Goal: Share content

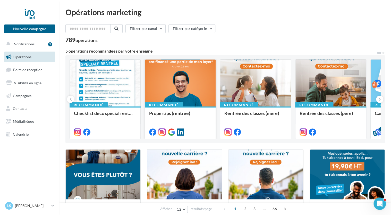
click at [185, 89] on div at bounding box center [180, 83] width 71 height 47
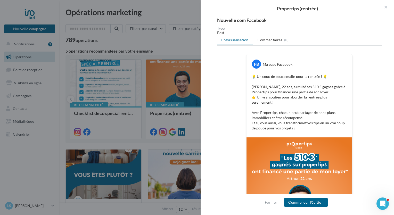
scroll to position [28, 0]
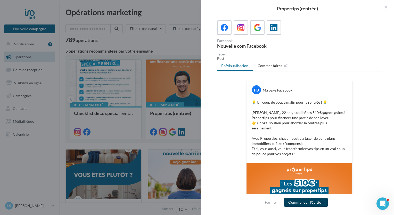
click at [307, 202] on button "Commencer l'édition" at bounding box center [306, 202] width 44 height 9
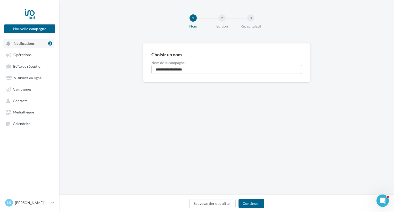
click at [37, 44] on button "Notifications 2" at bounding box center [28, 43] width 51 height 9
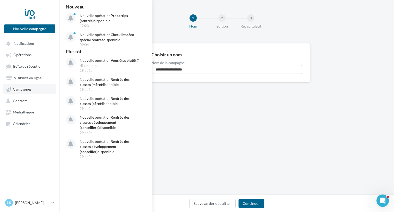
click at [30, 91] on span "Campagnes" at bounding box center [22, 89] width 19 height 4
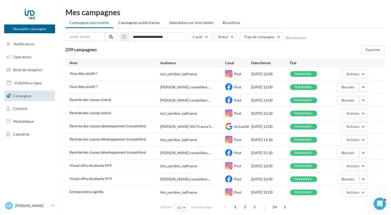
scroll to position [20, 0]
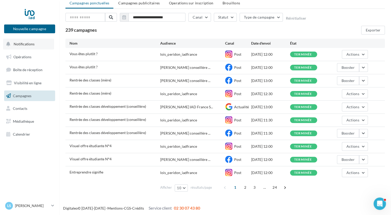
click at [20, 44] on span "Notifications" at bounding box center [24, 44] width 21 height 4
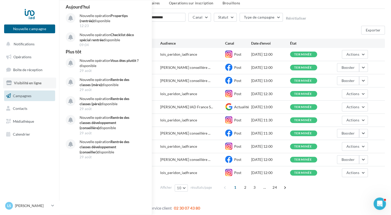
click at [24, 83] on span "Visibilité en ligne" at bounding box center [28, 83] width 28 height 4
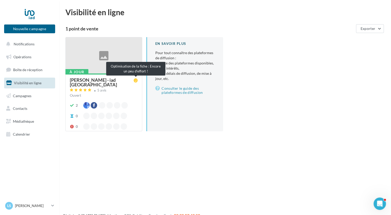
click at [135, 81] on icon at bounding box center [136, 80] width 4 height 4
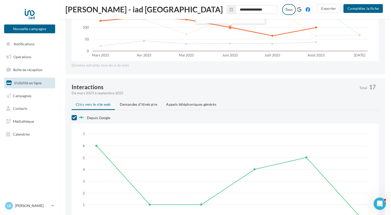
scroll to position [387, 0]
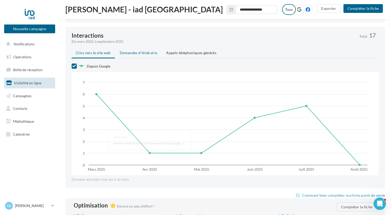
click at [137, 55] on span "Demandes d'itinéraire" at bounding box center [138, 53] width 37 height 4
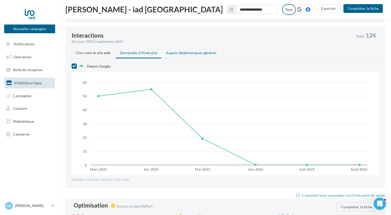
click at [185, 54] on span "Appels téléphoniques générés" at bounding box center [191, 53] width 50 height 4
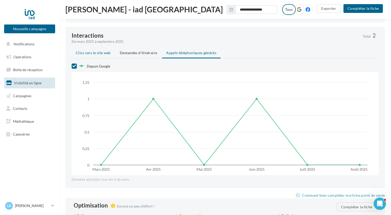
click at [97, 52] on span "Clics vers le site web" at bounding box center [93, 53] width 35 height 4
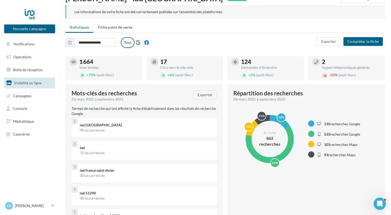
scroll to position [56, 0]
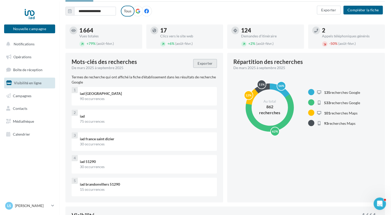
click at [205, 63] on button "Exporter" at bounding box center [205, 63] width 24 height 9
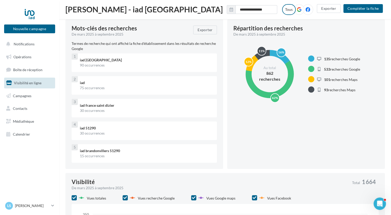
scroll to position [4, 0]
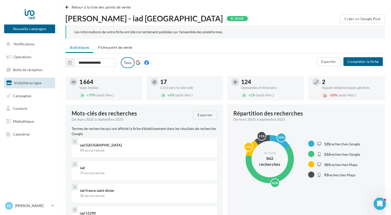
click at [254, 48] on ul "Statistiques Fiche point de vente" at bounding box center [225, 48] width 320 height 10
click at [29, 68] on span "Boîte de réception" at bounding box center [27, 70] width 29 height 4
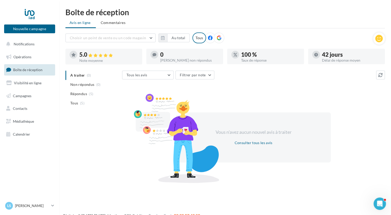
click at [374, 39] on div at bounding box center [380, 38] width 12 height 12
click at [376, 39] on icon at bounding box center [379, 39] width 7 height 8
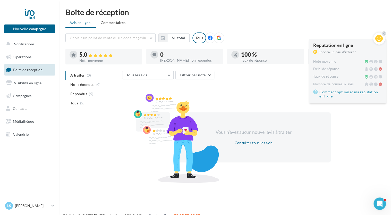
click at [266, 89] on div "Tous les avis Tous les avis Avis avec commentaire Avis sans commentaire Filtrer…" at bounding box center [253, 126] width 263 height 110
click at [27, 56] on span "Opérations" at bounding box center [22, 57] width 18 height 4
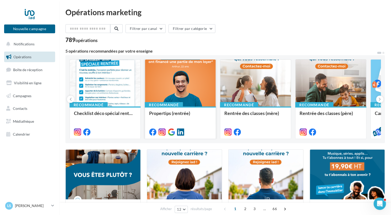
click at [191, 82] on div at bounding box center [180, 83] width 71 height 47
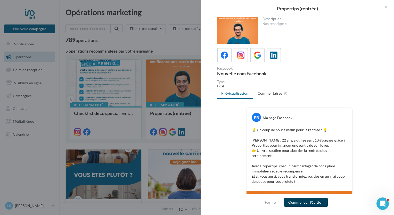
click at [304, 203] on button "Commencer l'édition" at bounding box center [306, 202] width 44 height 9
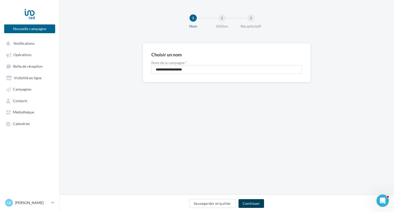
click at [254, 205] on button "Continuer" at bounding box center [251, 204] width 26 height 9
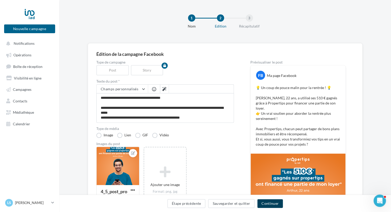
click at [271, 206] on button "Continuer" at bounding box center [271, 204] width 26 height 9
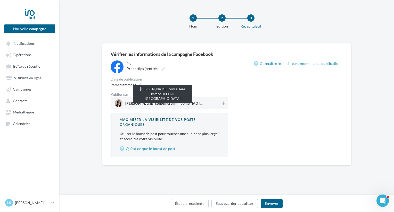
click at [200, 105] on span "Loïs Peridon conseillère immobilier IAD France" at bounding box center [163, 105] width 77 height 6
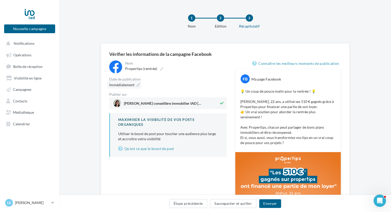
click at [133, 86] on span "Immédiatement" at bounding box center [121, 85] width 25 height 4
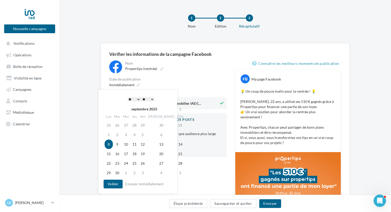
click at [137, 98] on select "* * * * * * * * * * ** ** ** ** ** ** ** ** ** ** ** ** ** **" at bounding box center [134, 99] width 13 height 4
click at [110, 183] on button "Valider" at bounding box center [113, 184] width 19 height 9
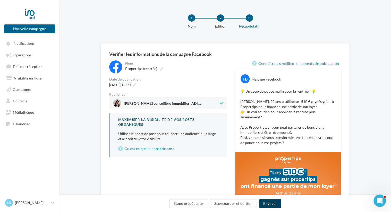
click at [271, 202] on button "Envoyer" at bounding box center [270, 204] width 22 height 9
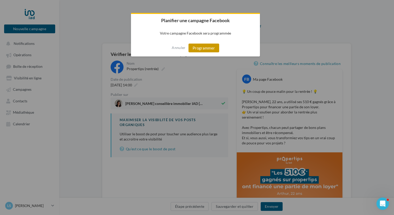
click at [196, 49] on button "Programmer" at bounding box center [203, 48] width 31 height 9
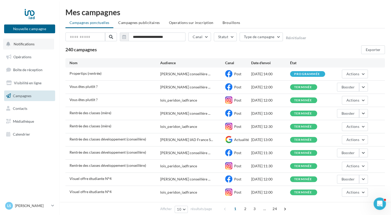
click at [33, 47] on button "Notifications" at bounding box center [28, 44] width 51 height 11
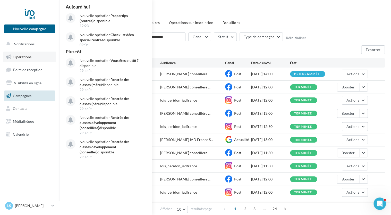
click at [22, 56] on span "Opérations" at bounding box center [22, 57] width 18 height 4
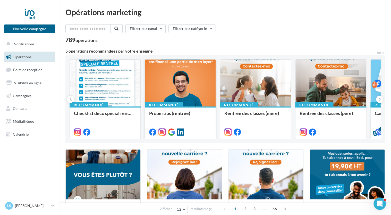
click at [182, 100] on div at bounding box center [180, 83] width 71 height 47
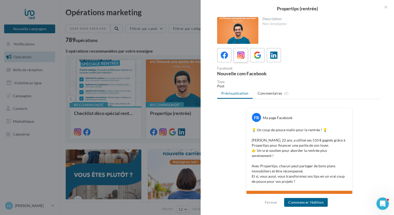
click at [238, 57] on icon at bounding box center [240, 55] width 7 height 7
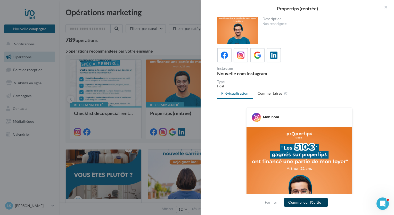
click at [301, 203] on button "Commencer l'édition" at bounding box center [306, 202] width 44 height 9
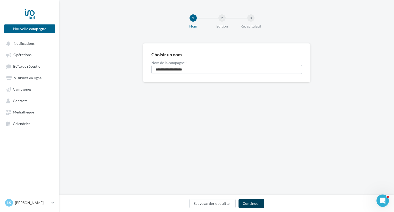
click at [245, 204] on button "Continuer" at bounding box center [251, 204] width 26 height 9
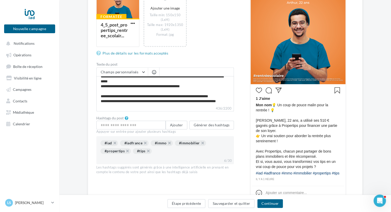
scroll to position [129, 0]
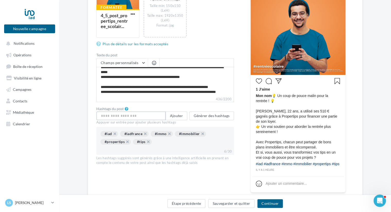
click at [136, 117] on input "text" at bounding box center [130, 116] width 69 height 9
type input "**********"
click at [173, 115] on button "Ajouter" at bounding box center [177, 116] width 22 height 9
click at [149, 117] on input "text" at bounding box center [130, 116] width 69 height 9
type input "**********"
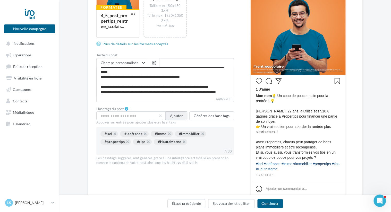
click at [174, 116] on button "Ajouter" at bounding box center [177, 116] width 22 height 9
click at [138, 116] on input "text" at bounding box center [130, 116] width 69 height 9
type input "*******"
click at [179, 116] on button "Ajouter" at bounding box center [177, 116] width 22 height 9
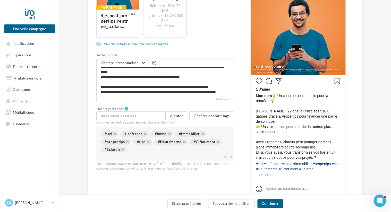
click at [136, 113] on input "text" at bounding box center [130, 116] width 69 height 9
type input "**********"
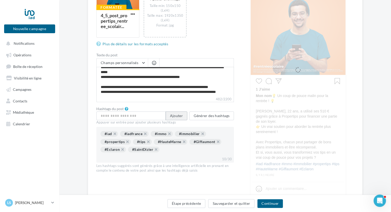
click at [176, 115] on button "Ajouter" at bounding box center [177, 116] width 22 height 9
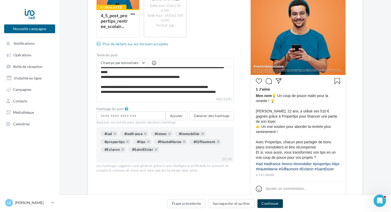
click at [269, 205] on button "Continuer" at bounding box center [271, 204] width 26 height 9
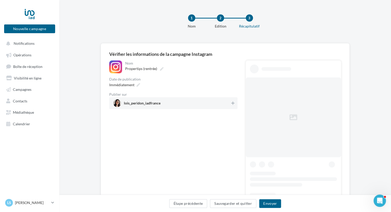
click at [175, 102] on span "lois_peridon_iadfrance" at bounding box center [171, 104] width 117 height 8
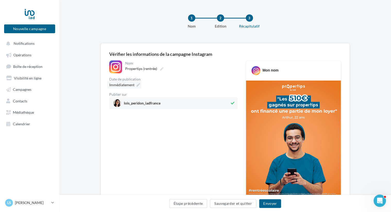
click at [126, 85] on span "Immédiatement" at bounding box center [121, 85] width 25 height 4
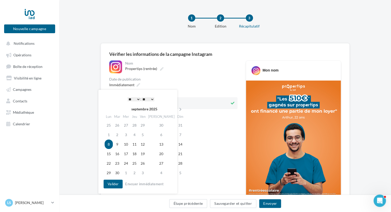
click at [138, 99] on select "* * * * * * * * * * ** ** ** ** ** ** ** ** ** ** ** ** ** **" at bounding box center [134, 99] width 13 height 4
click at [112, 184] on button "Valider" at bounding box center [113, 184] width 19 height 9
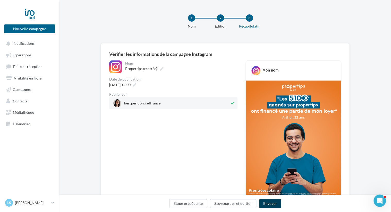
click at [268, 205] on button "Envoyer" at bounding box center [270, 204] width 22 height 9
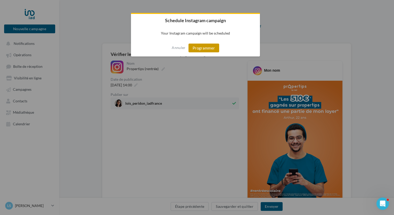
click at [195, 49] on button "Programmer" at bounding box center [203, 48] width 31 height 9
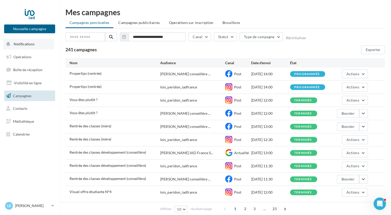
click at [32, 42] on span "Notifications" at bounding box center [24, 44] width 21 height 4
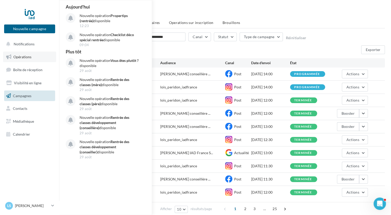
click at [30, 54] on link "Opérations" at bounding box center [29, 57] width 53 height 11
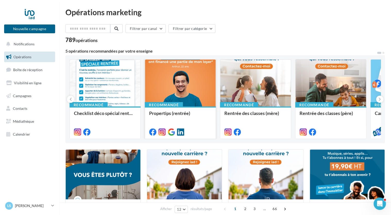
click at [170, 86] on div at bounding box center [180, 83] width 71 height 47
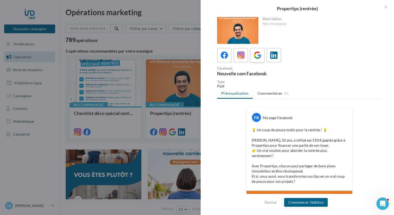
click at [258, 55] on icon at bounding box center [257, 55] width 7 height 7
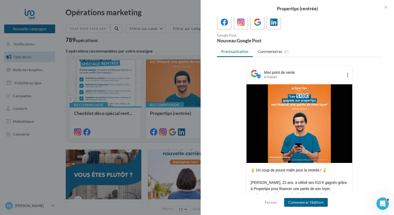
scroll to position [85, 0]
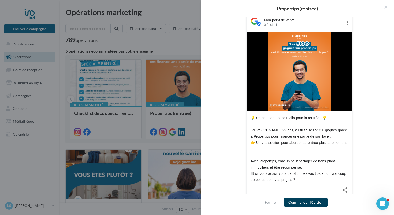
click at [310, 203] on button "Commencer l'édition" at bounding box center [306, 202] width 44 height 9
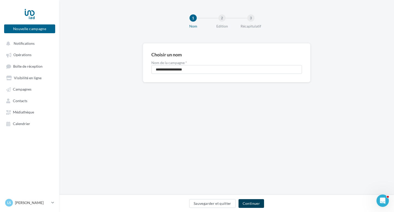
click at [256, 203] on button "Continuer" at bounding box center [251, 204] width 26 height 9
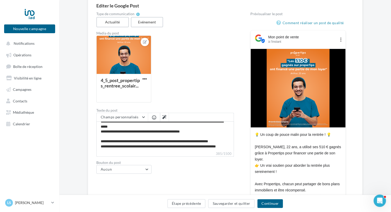
scroll to position [24, 0]
click at [144, 169] on button "Aucun" at bounding box center [123, 169] width 55 height 9
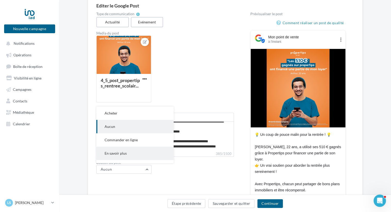
click at [143, 154] on button "En savoir plus" at bounding box center [134, 153] width 77 height 13
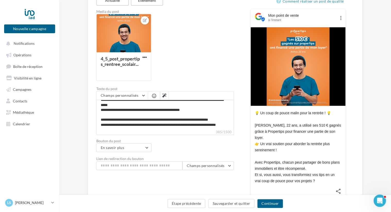
scroll to position [97, 0]
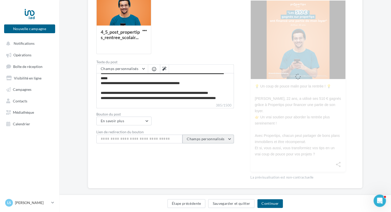
click at [202, 139] on span "Champs personnalisés" at bounding box center [206, 139] width 38 height 4
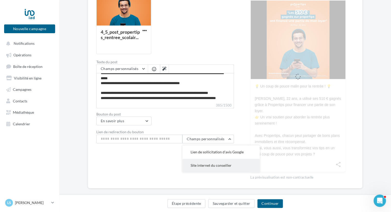
click at [205, 164] on span "Site internet du conseiller" at bounding box center [211, 165] width 41 height 4
type input "**********"
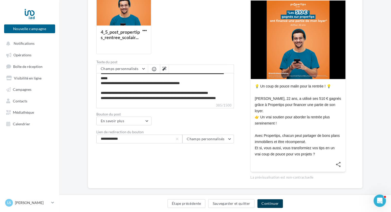
click at [272, 202] on button "Continuer" at bounding box center [271, 204] width 26 height 9
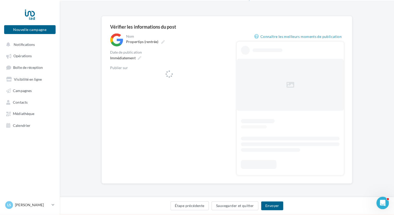
scroll to position [28, 0]
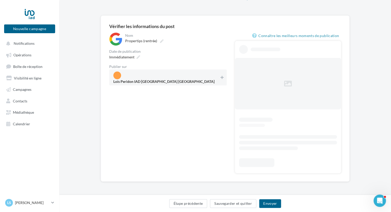
click at [209, 75] on span "Loïs Peridon IAD [GEOGRAPHIC_DATA] [GEOGRAPHIC_DATA]" at bounding box center [166, 78] width 106 height 12
click at [128, 57] on span "Immédiatement" at bounding box center [121, 57] width 25 height 4
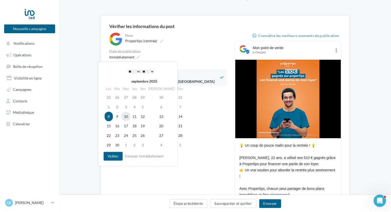
click at [129, 117] on td "10" at bounding box center [126, 117] width 9 height 10
click at [138, 72] on select "* * * * * * * * * * ** ** ** ** ** ** ** ** ** ** ** ** ** **" at bounding box center [134, 72] width 13 height 4
click at [111, 157] on button "Valider" at bounding box center [113, 156] width 19 height 9
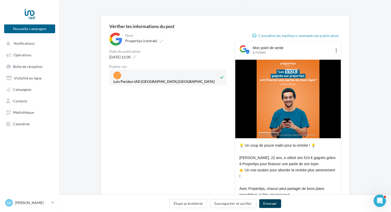
click at [268, 204] on button "Envoyer" at bounding box center [270, 204] width 22 height 9
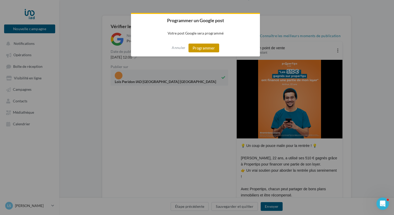
click at [197, 49] on button "Programmer" at bounding box center [203, 48] width 31 height 9
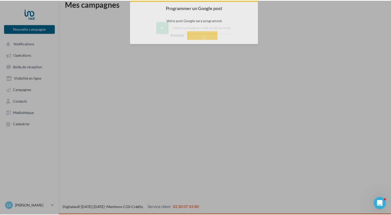
scroll to position [8, 0]
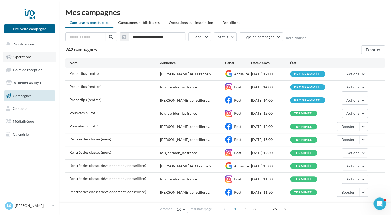
click at [26, 59] on link "Opérations" at bounding box center [29, 57] width 53 height 11
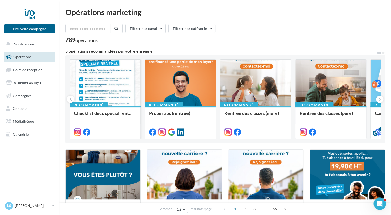
click at [104, 87] on div at bounding box center [105, 83] width 71 height 47
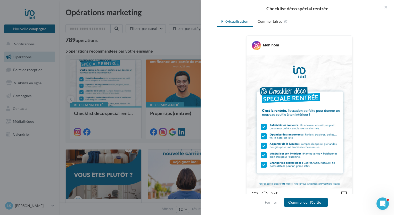
scroll to position [103, 0]
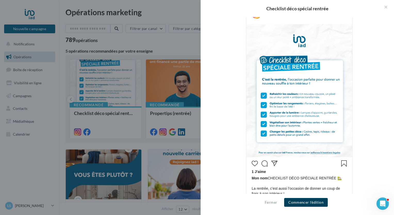
click at [305, 203] on button "Commencer l'édition" at bounding box center [306, 202] width 44 height 9
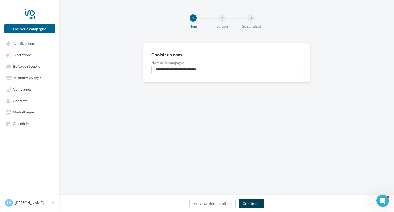
click at [249, 205] on button "Continuer" at bounding box center [251, 204] width 26 height 9
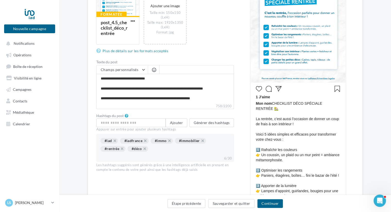
scroll to position [129, 0]
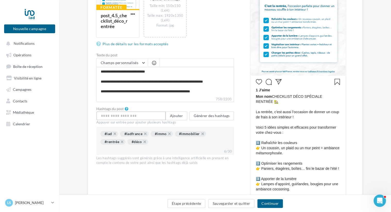
click at [131, 116] on input "text" at bounding box center [130, 116] width 69 height 9
type input "**********"
click at [180, 117] on button "Ajouter" at bounding box center [177, 116] width 22 height 9
click at [149, 116] on input "text" at bounding box center [130, 116] width 69 height 9
type input "*"
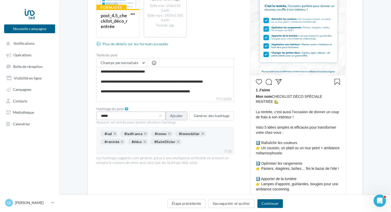
type input "*****"
click at [175, 115] on button "Ajouter" at bounding box center [177, 116] width 22 height 9
click at [152, 116] on input "text" at bounding box center [130, 116] width 69 height 9
type input "*******"
click at [171, 115] on button "Ajouter" at bounding box center [177, 116] width 22 height 9
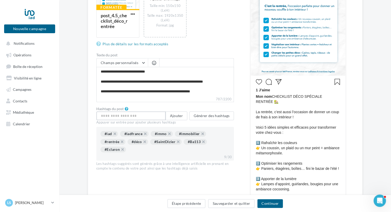
click at [144, 116] on input "text" at bounding box center [130, 116] width 69 height 9
type input "*"
type input "**********"
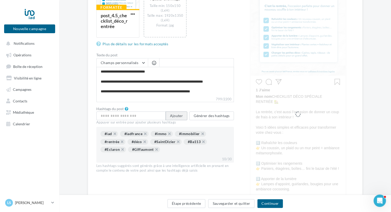
click at [174, 116] on button "Ajouter" at bounding box center [177, 116] width 22 height 9
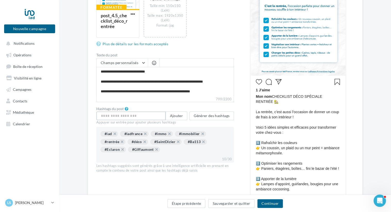
click at [138, 114] on input "text" at bounding box center [130, 116] width 69 height 9
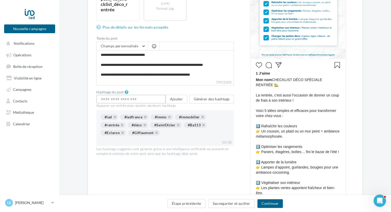
scroll to position [155, 0]
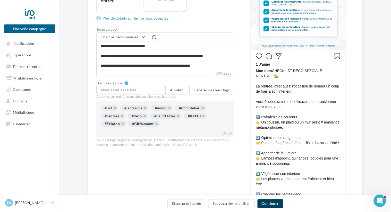
click at [271, 204] on button "Continuer" at bounding box center [271, 204] width 26 height 9
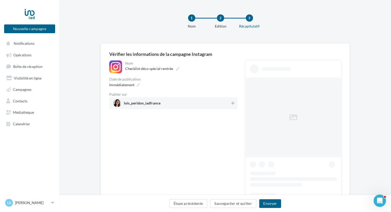
click at [159, 94] on div "Publier sur" at bounding box center [173, 95] width 128 height 4
click at [161, 102] on span "lois_peridon_iadfrance" at bounding box center [171, 104] width 117 height 8
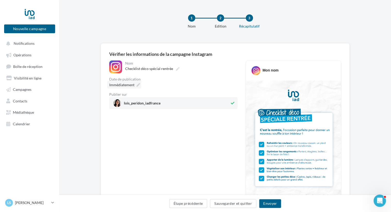
click at [121, 85] on span "Immédiatement" at bounding box center [121, 85] width 25 height 4
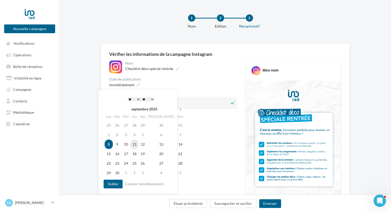
click at [138, 145] on td "11" at bounding box center [134, 145] width 8 height 10
click at [136, 99] on select "* * * * * * * * * * ** ** ** ** ** ** ** ** ** ** ** ** ** **" at bounding box center [134, 99] width 13 height 4
click at [152, 99] on select "** ** ** ** ** **" at bounding box center [148, 99] width 13 height 4
click at [112, 184] on button "Valider" at bounding box center [113, 184] width 19 height 9
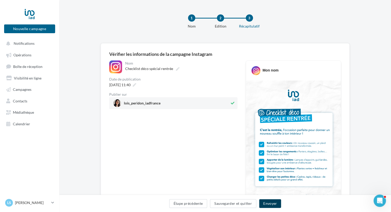
click at [268, 204] on button "Envoyer" at bounding box center [270, 204] width 22 height 9
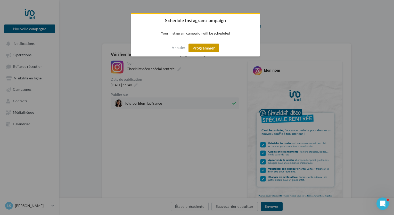
click at [206, 50] on button "Programmer" at bounding box center [203, 48] width 31 height 9
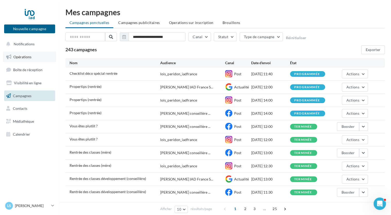
click at [22, 58] on span "Opérations" at bounding box center [22, 57] width 18 height 4
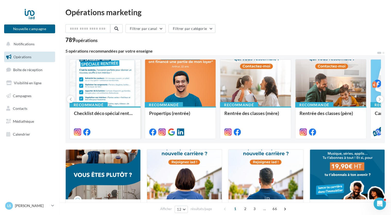
click at [99, 95] on div at bounding box center [105, 83] width 71 height 47
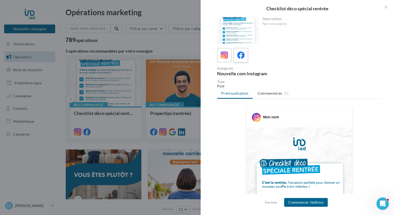
click at [238, 57] on icon at bounding box center [240, 55] width 7 height 7
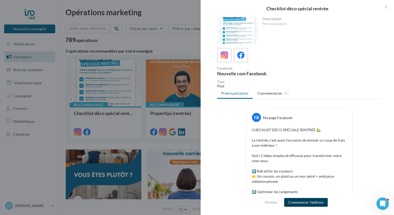
click at [294, 203] on button "Commencer l'édition" at bounding box center [306, 202] width 44 height 9
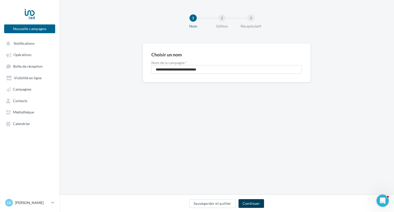
click at [252, 203] on button "Continuer" at bounding box center [251, 204] width 26 height 9
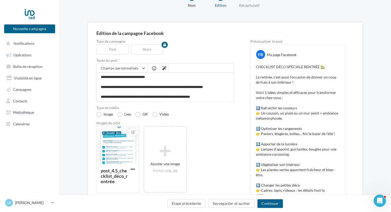
scroll to position [77, 0]
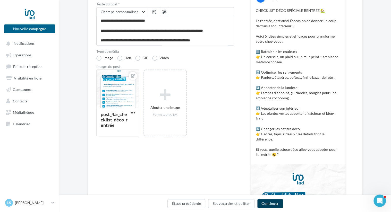
click at [266, 203] on button "Continuer" at bounding box center [271, 204] width 26 height 9
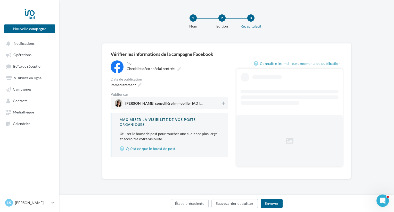
click at [169, 105] on span "Loïs Peridon conseillère immobilier IAD France" at bounding box center [163, 105] width 77 height 6
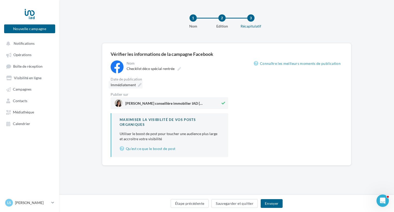
click at [128, 84] on span "Immédiatement" at bounding box center [123, 85] width 25 height 4
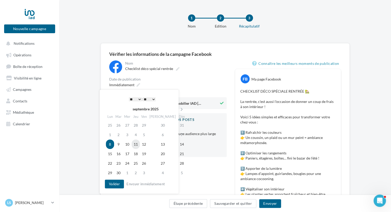
click at [139, 144] on td "11" at bounding box center [136, 145] width 8 height 10
click at [137, 100] on select "* * * * * * * * * * ** ** ** ** ** ** ** ** ** ** ** ** ** **" at bounding box center [134, 99] width 13 height 4
click at [151, 99] on select "** ** ** ** ** **" at bounding box center [148, 99] width 13 height 4
click at [112, 185] on button "Valider" at bounding box center [113, 184] width 19 height 9
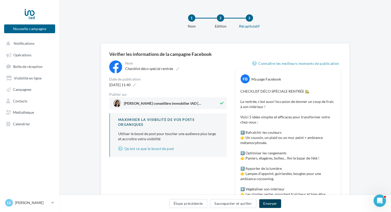
click at [268, 203] on button "Envoyer" at bounding box center [270, 204] width 22 height 9
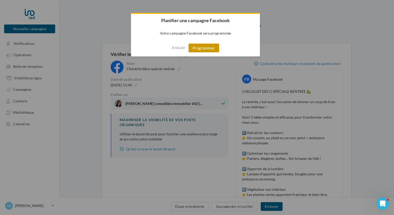
click at [197, 46] on button "Programmer" at bounding box center [203, 48] width 31 height 9
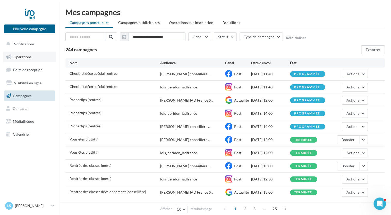
click at [26, 57] on span "Opérations" at bounding box center [22, 57] width 18 height 4
